Goal: Task Accomplishment & Management: Manage account settings

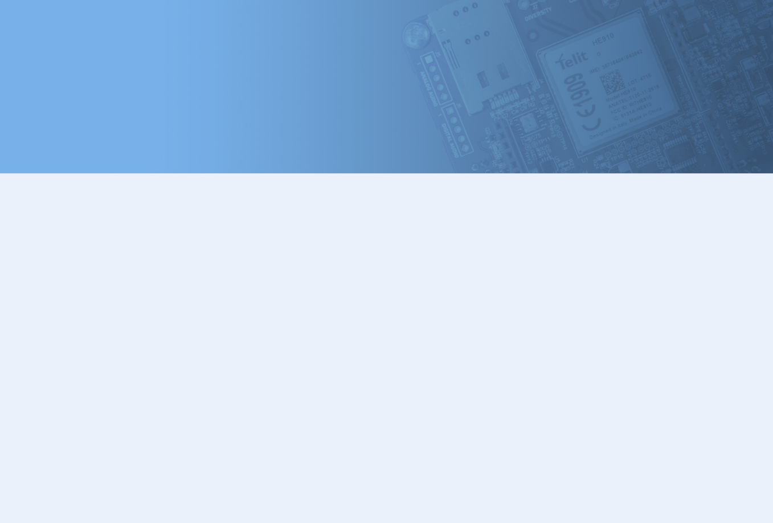
click at [617, 193] on html at bounding box center [386, 261] width 773 height 523
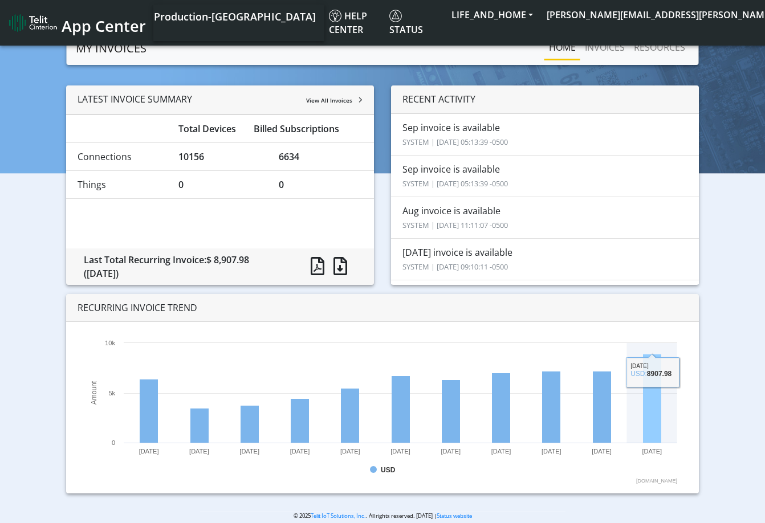
click at [658, 439] on rect at bounding box center [652, 398] width 18 height 89
click at [611, 45] on link "INVOICES" at bounding box center [604, 47] width 49 height 23
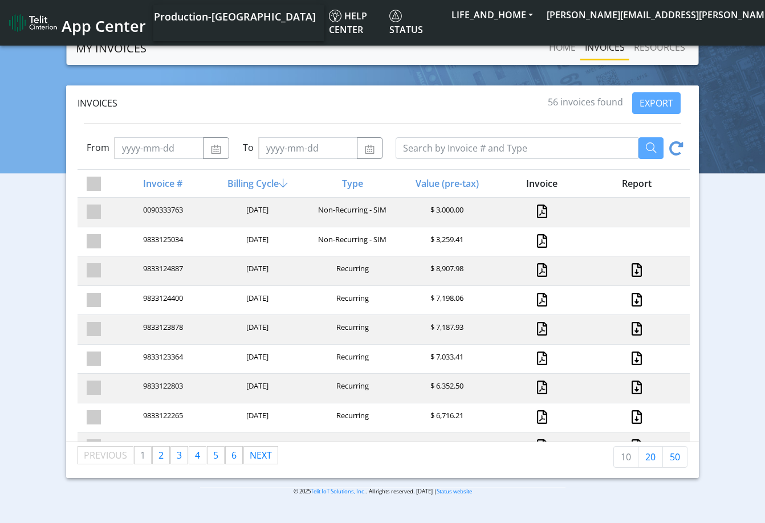
drag, startPoint x: 281, startPoint y: 239, endPoint x: 238, endPoint y: 237, distance: 43.4
click at [238, 237] on div "[DATE]" at bounding box center [256, 241] width 95 height 15
click at [629, 270] on link at bounding box center [636, 270] width 15 height 14
click at [537, 265] on link at bounding box center [542, 270] width 10 height 14
click at [631, 19] on button "[PERSON_NAME][EMAIL_ADDRESS][PERSON_NAME][DOMAIN_NAME]" at bounding box center [701, 15] width 323 height 21
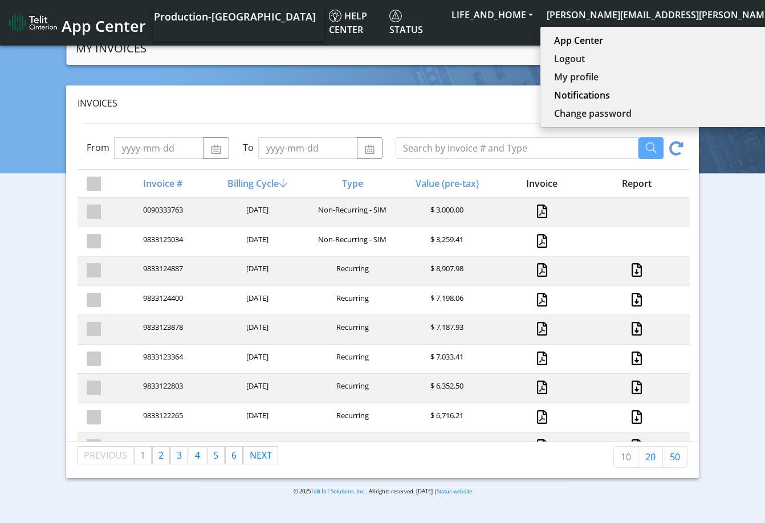
click at [478, 85] on section "MY INVOICES Home INVOICES RESOURCES Invoices 56 invoices found EXPORT From To I…" at bounding box center [382, 272] width 765 height 482
